Goal: Transaction & Acquisition: Purchase product/service

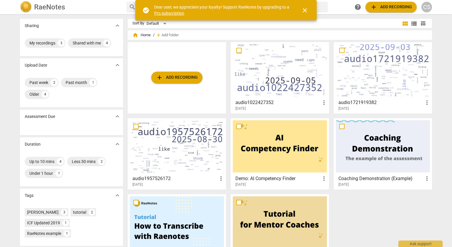
click at [185, 72] on button "add Add recording" at bounding box center [176, 78] width 51 height 12
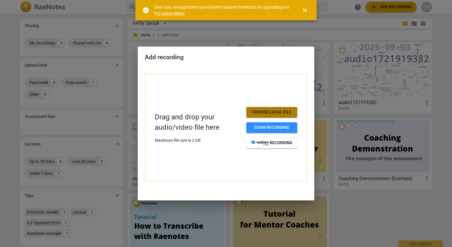
click at [269, 109] on span "Choose local file" at bounding box center [271, 112] width 41 height 6
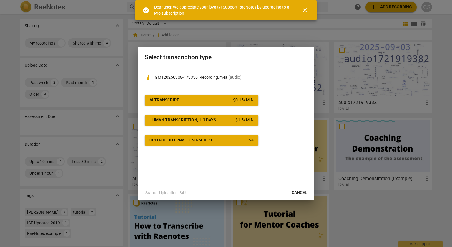
click at [185, 140] on div "Upload external transcript" at bounding box center [181, 140] width 63 height 6
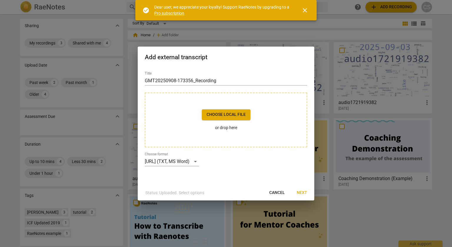
click at [278, 191] on span "Cancel" at bounding box center [277, 193] width 16 height 6
click at [279, 191] on span "Cancel" at bounding box center [277, 193] width 16 height 6
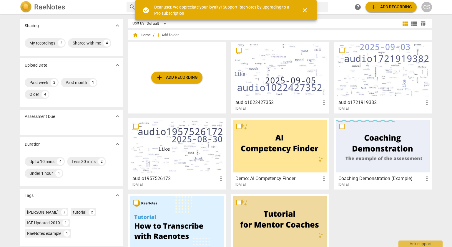
click at [169, 76] on span "add Add recording" at bounding box center [177, 77] width 42 height 7
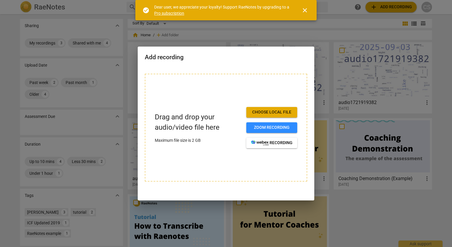
click at [275, 112] on span "Choose local file" at bounding box center [271, 112] width 41 height 6
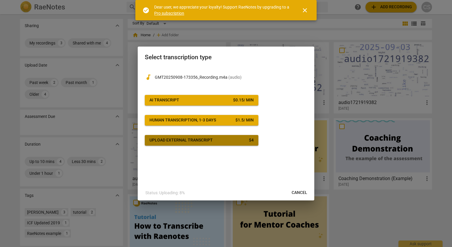
click at [181, 139] on div "Upload external transcript" at bounding box center [181, 140] width 63 height 6
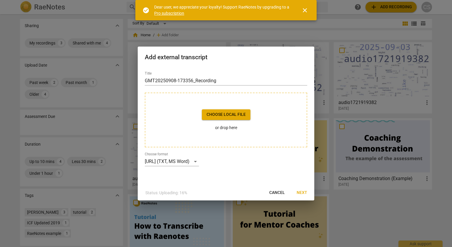
click at [221, 114] on span "Choose local file" at bounding box center [226, 115] width 39 height 6
click at [213, 112] on span "Choose local file" at bounding box center [226, 115] width 39 height 6
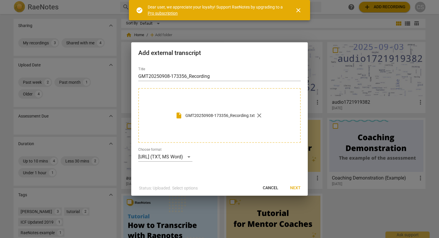
click at [296, 187] on span "Next" at bounding box center [295, 188] width 11 height 6
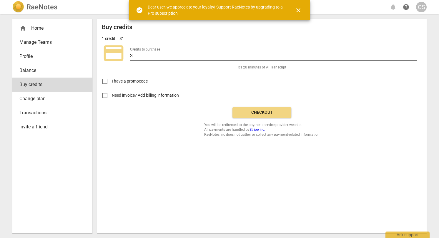
click at [143, 56] on input "3" at bounding box center [273, 56] width 287 height 9
type input "6"
click at [264, 113] on span "Checkout" at bounding box center [261, 113] width 49 height 6
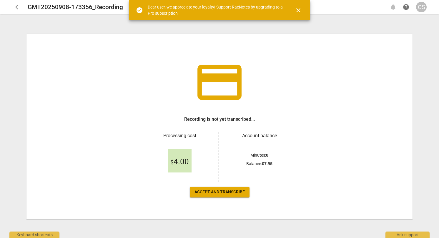
click at [231, 193] on span "Accept and transcribe" at bounding box center [220, 193] width 50 height 6
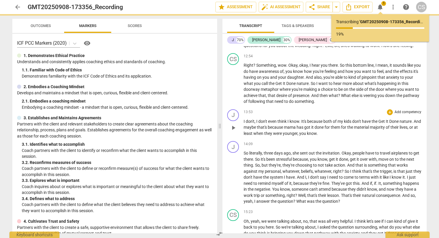
scroll to position [854, 0]
